Goal: Transaction & Acquisition: Download file/media

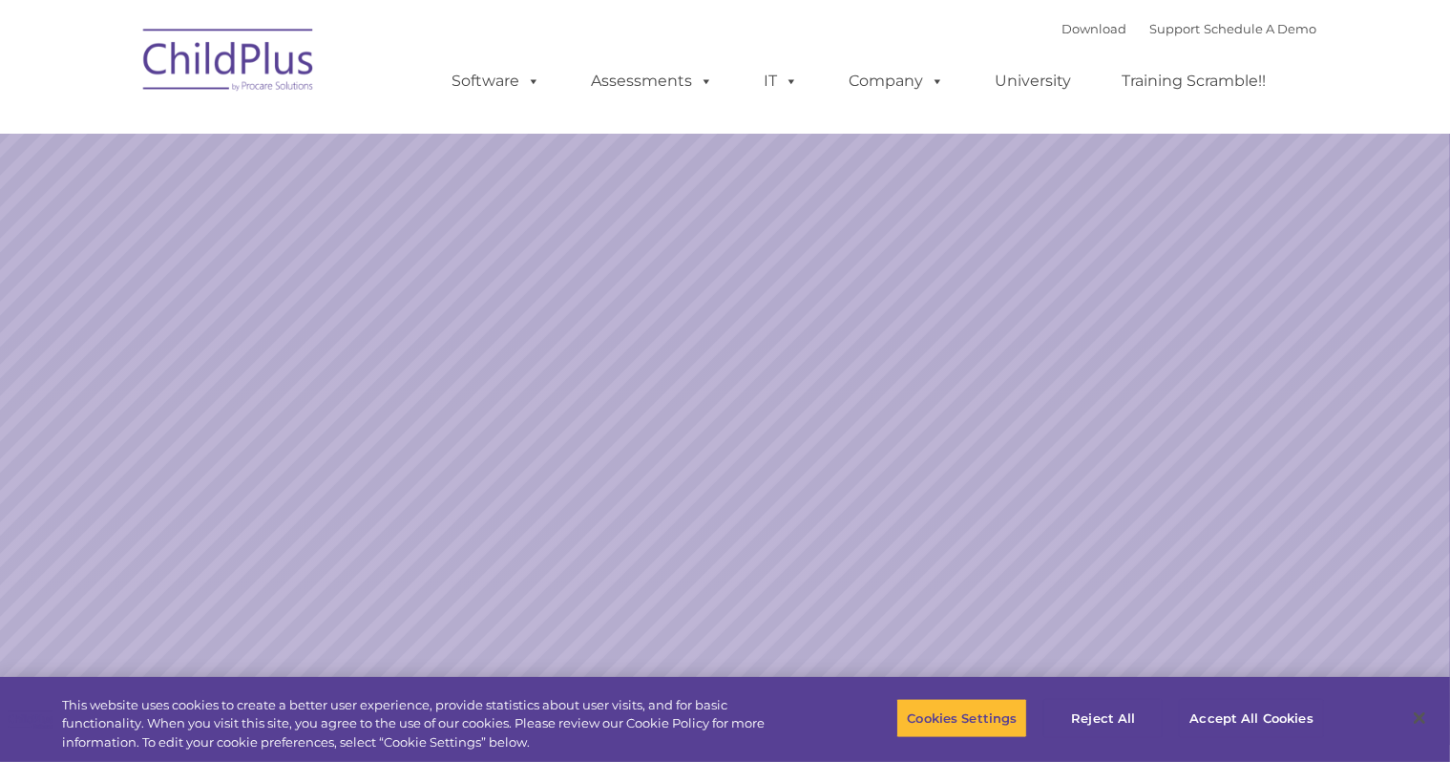
select select "MEDIUM"
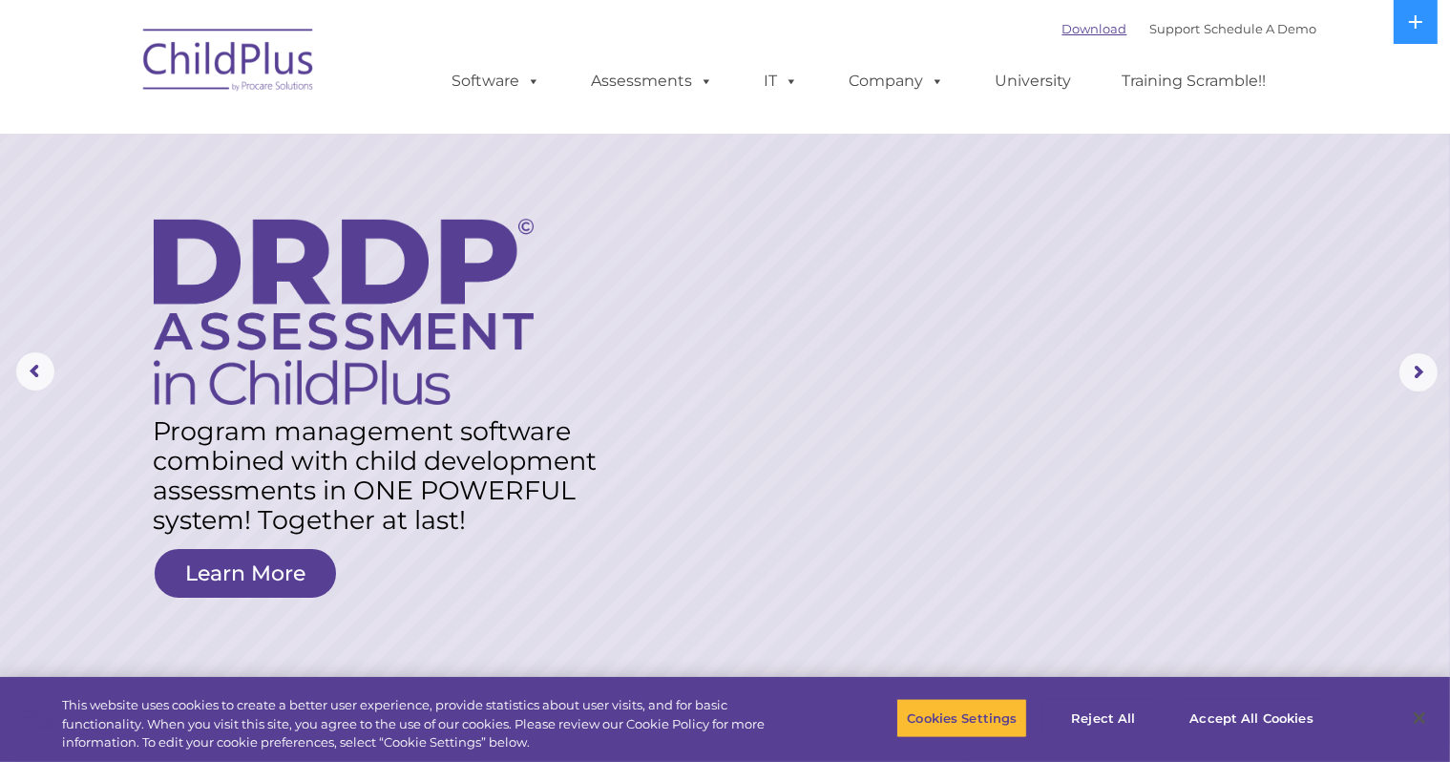
click at [1069, 26] on link "Download" at bounding box center [1094, 28] width 65 height 15
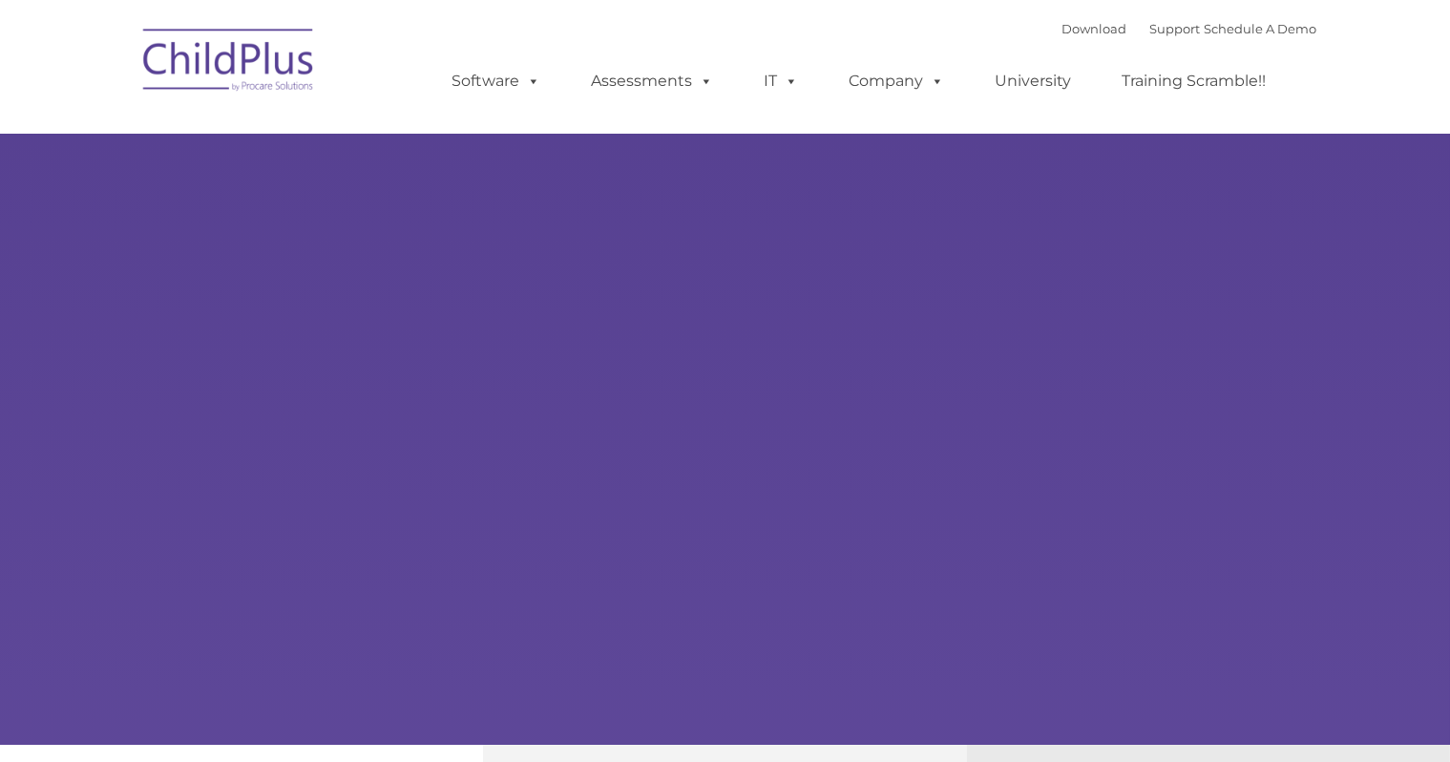
type input ""
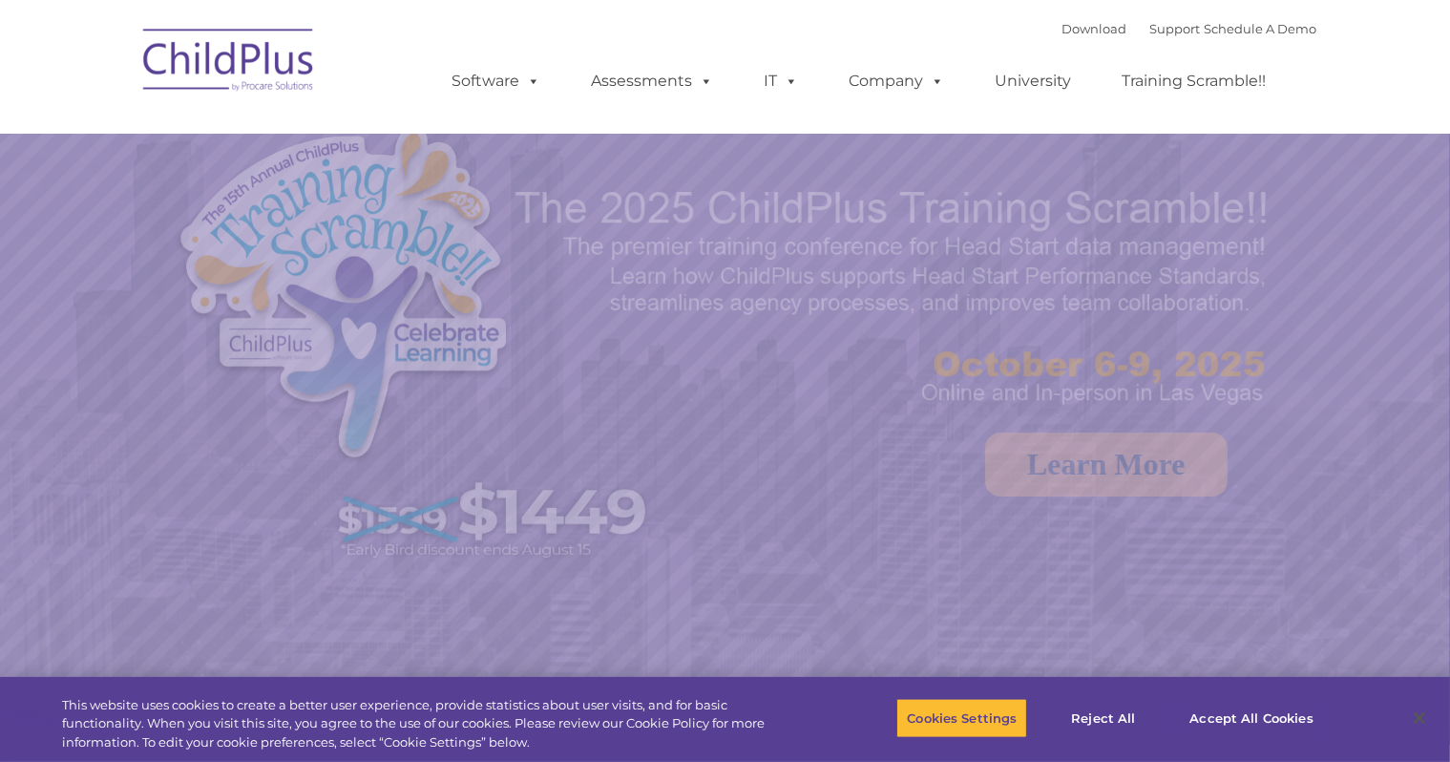
select select "MEDIUM"
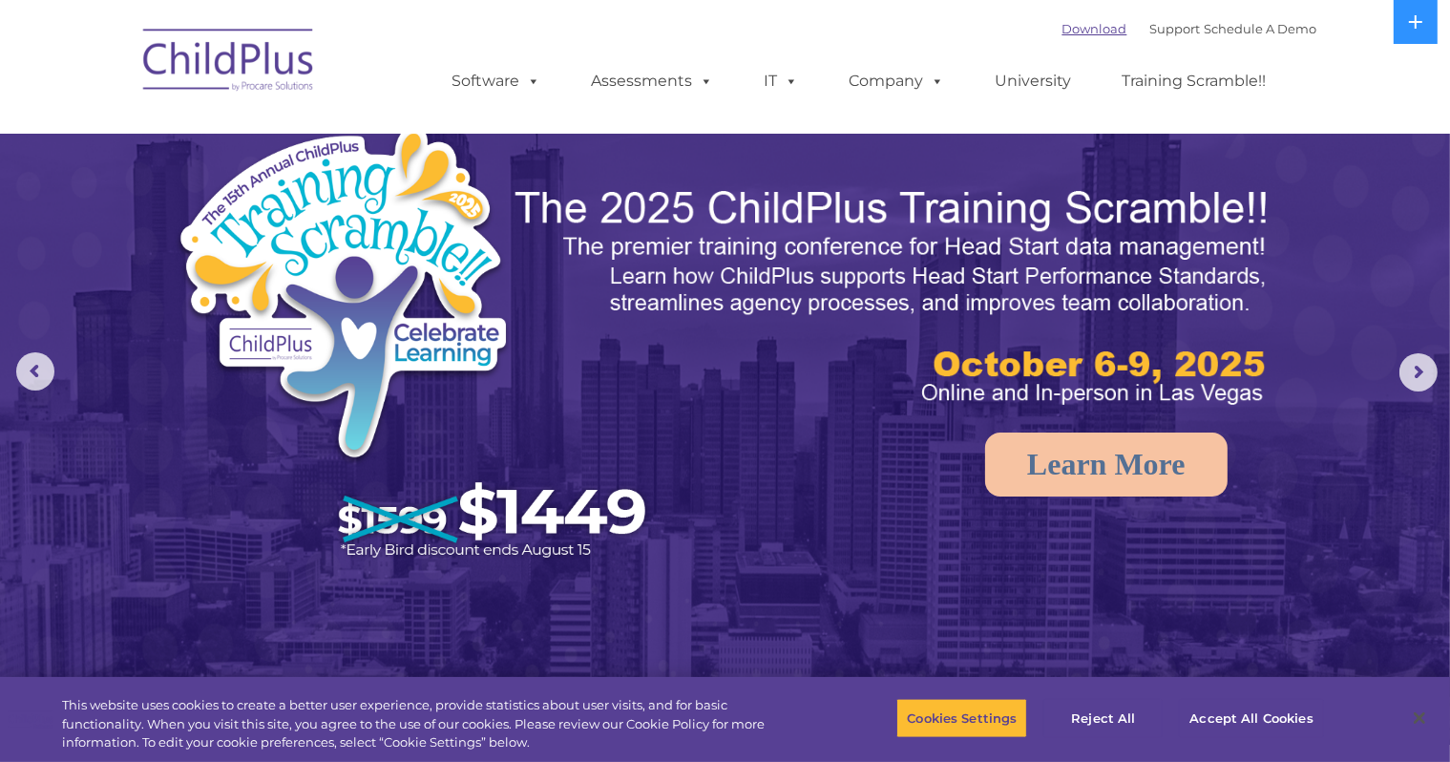
click at [1074, 22] on link "Download" at bounding box center [1094, 28] width 65 height 15
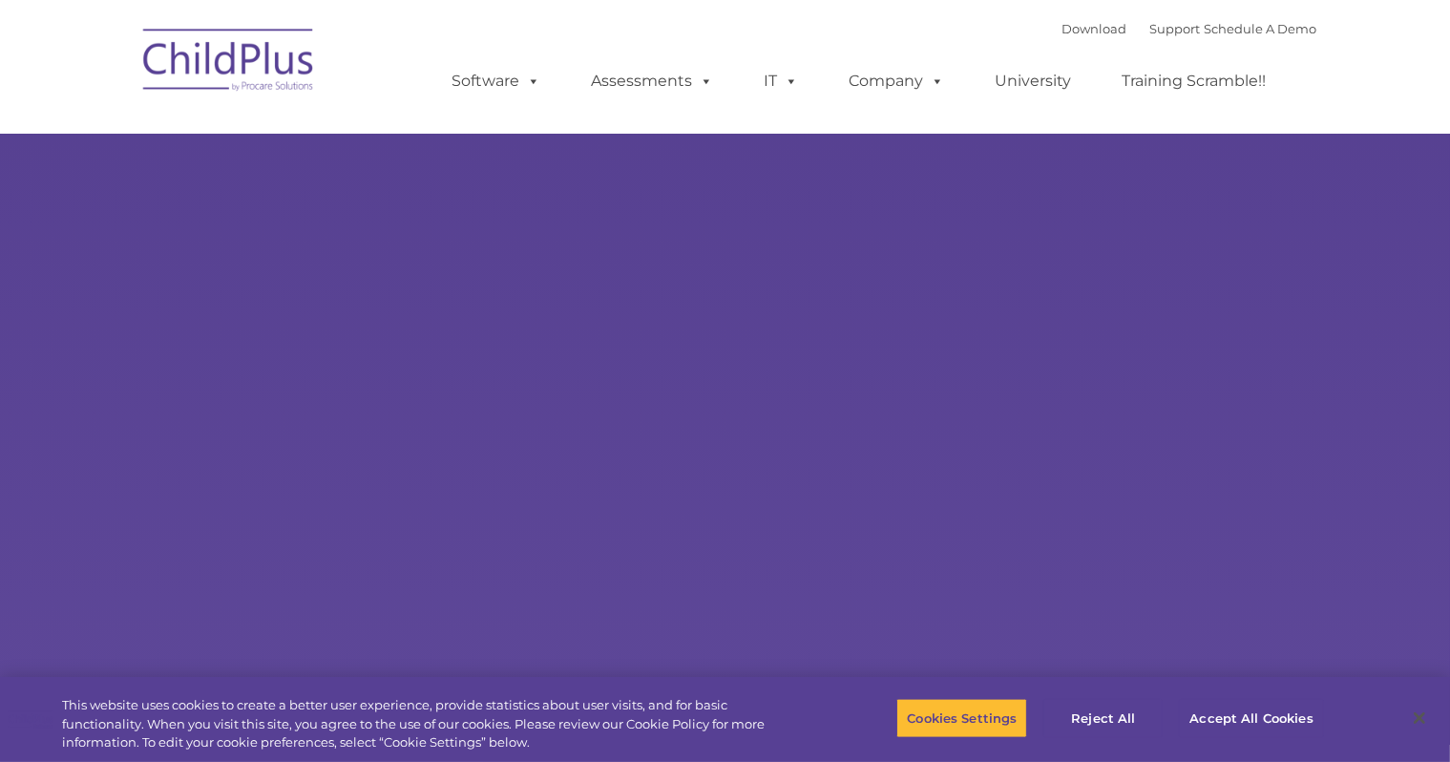
type input ""
select select "MEDIUM"
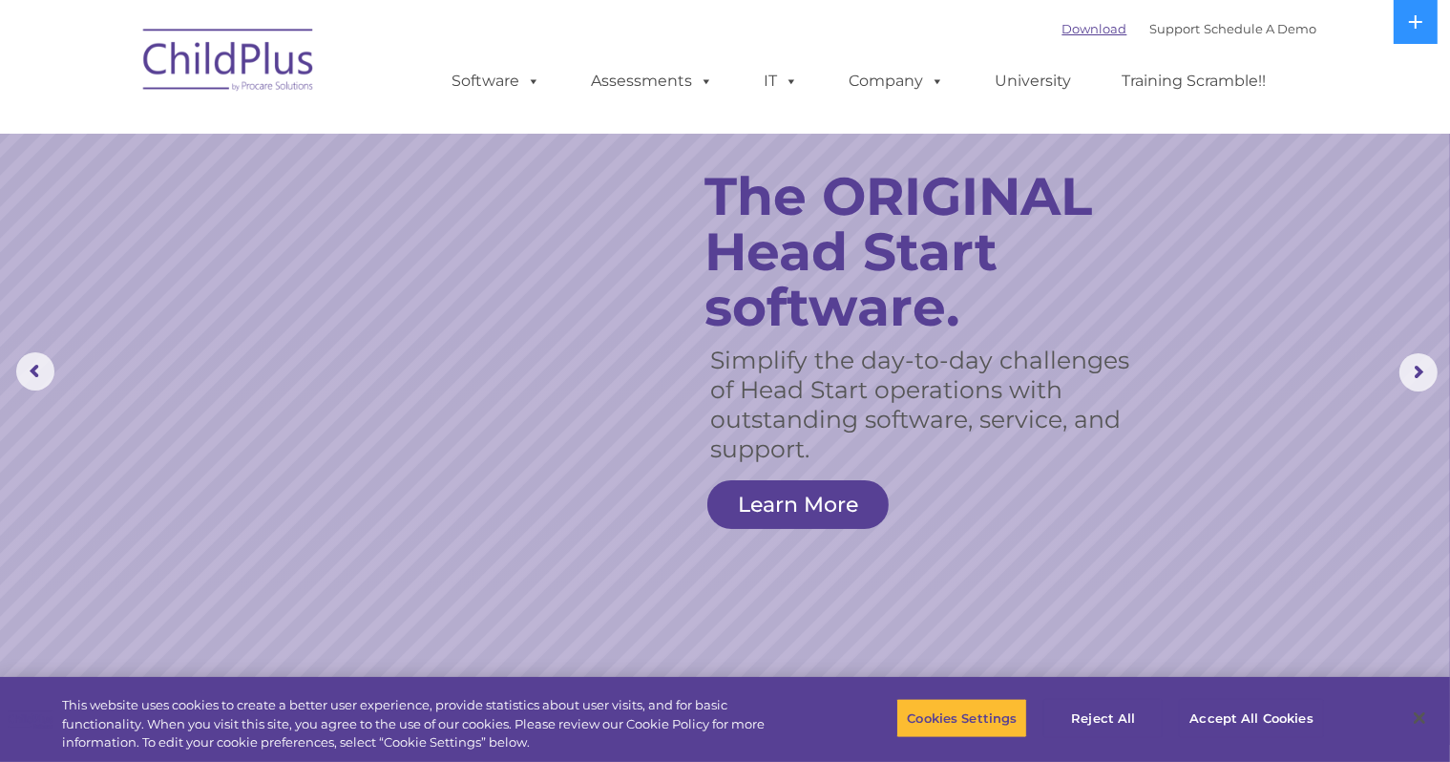
click at [1066, 24] on link "Download" at bounding box center [1094, 28] width 65 height 15
